Goal: Information Seeking & Learning: Learn about a topic

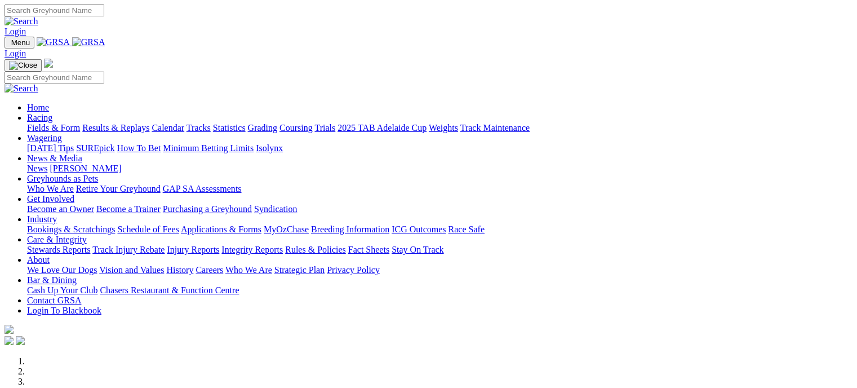
click at [149, 123] on link "Results & Replays" at bounding box center [115, 128] width 67 height 10
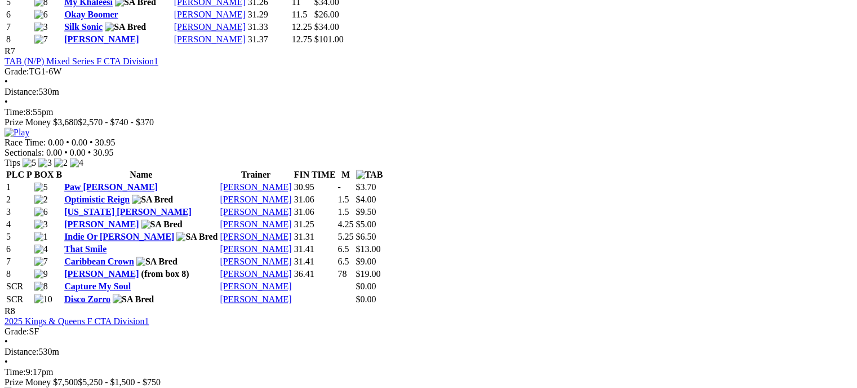
scroll to position [1690, 0]
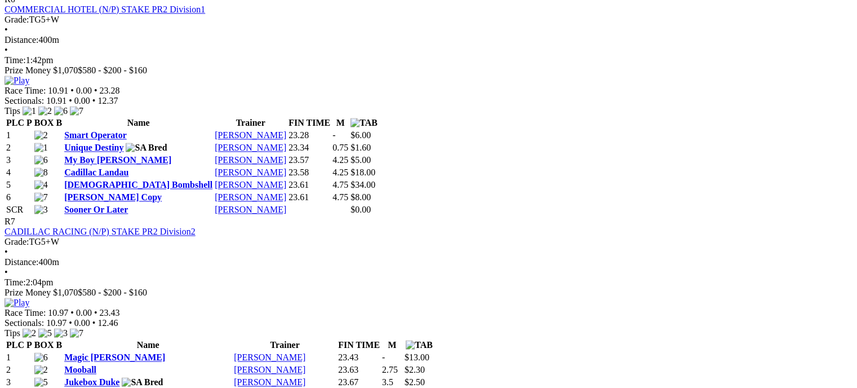
scroll to position [1747, 0]
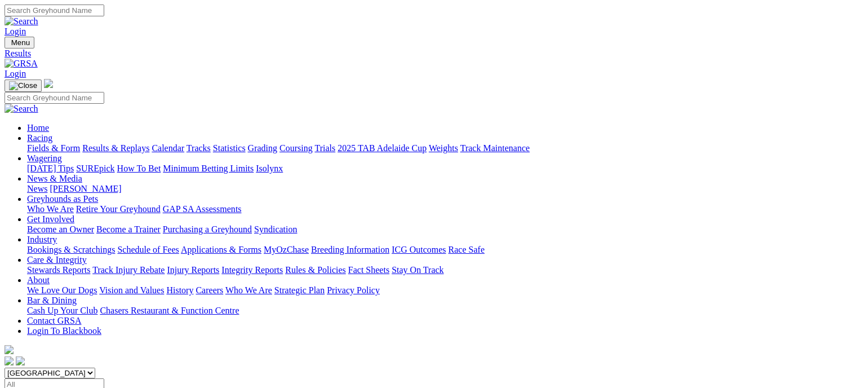
click at [95, 367] on select "South Australia New South Wales Northern Territory Queensland Tasmania Victoria…" at bounding box center [50, 372] width 91 height 11
select select "WA"
click at [76, 367] on select "South Australia New South Wales Northern Territory Queensland Tasmania Victoria…" at bounding box center [50, 372] width 91 height 11
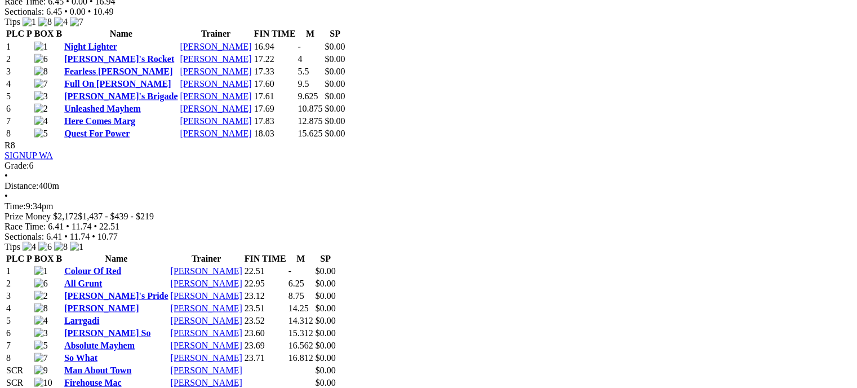
scroll to position [2029, 0]
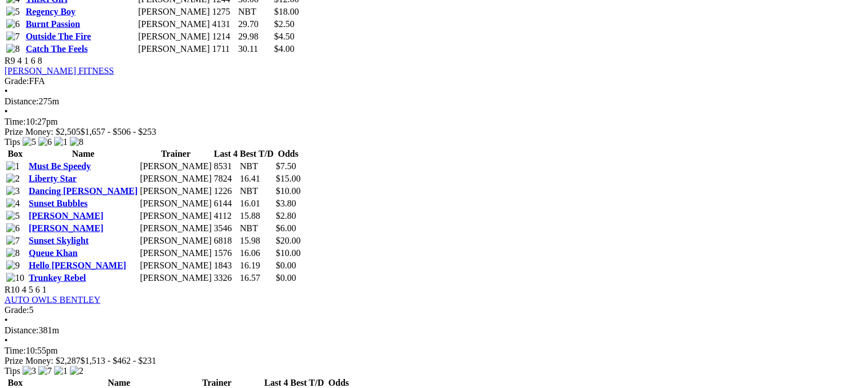
scroll to position [2367, 0]
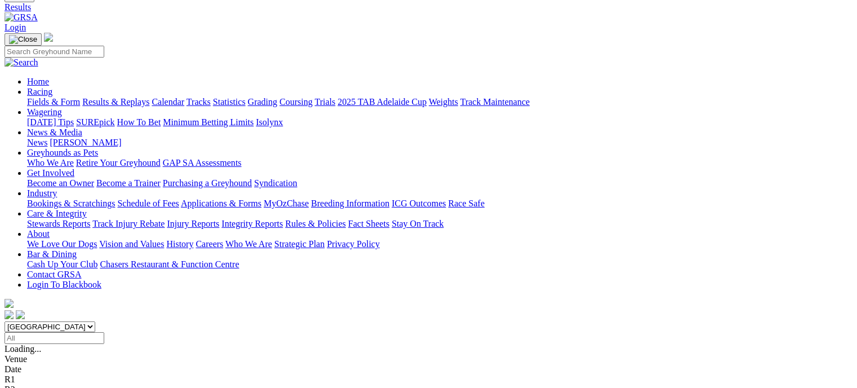
scroll to position [113, 0]
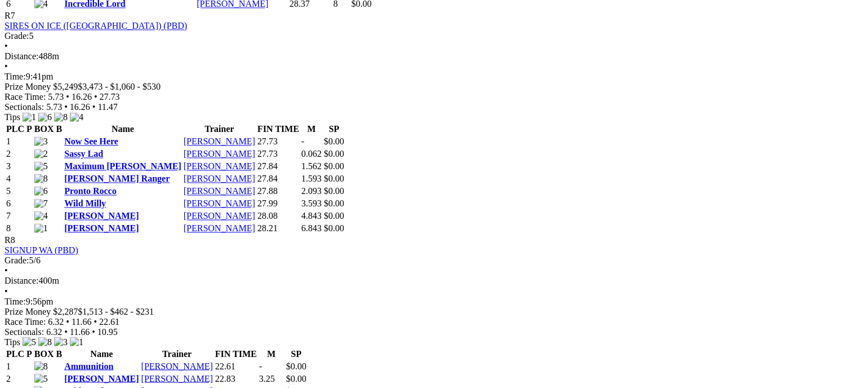
scroll to position [1859, 0]
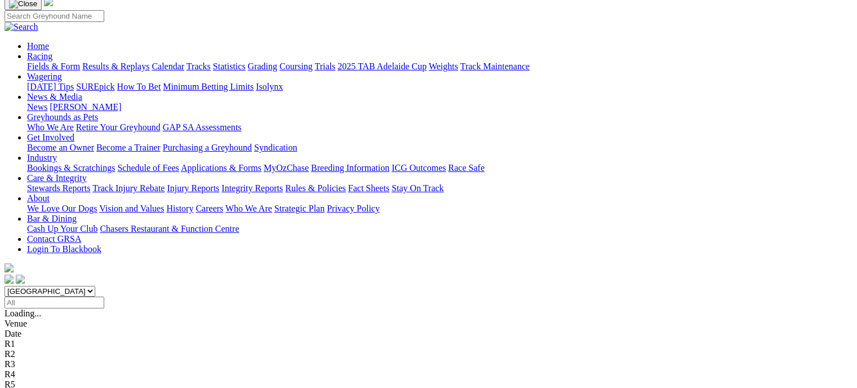
scroll to position [113, 0]
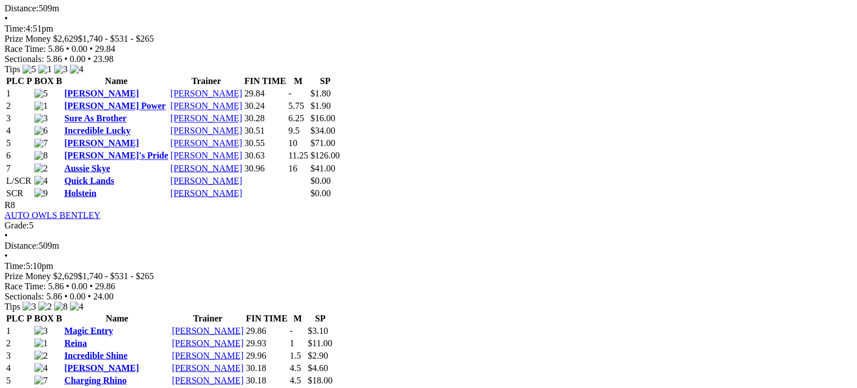
scroll to position [2085, 0]
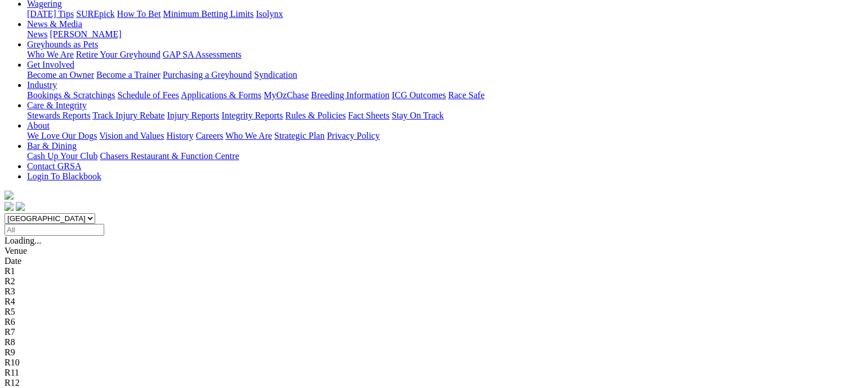
scroll to position [169, 0]
